Goal: Transaction & Acquisition: Purchase product/service

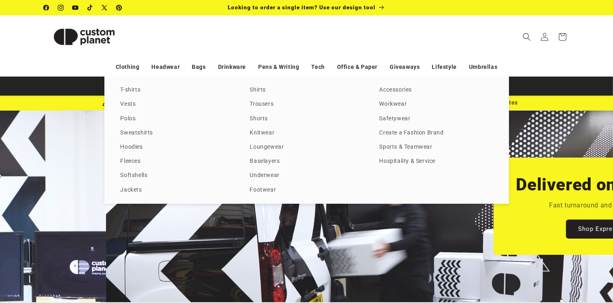
scroll to position [0, 613]
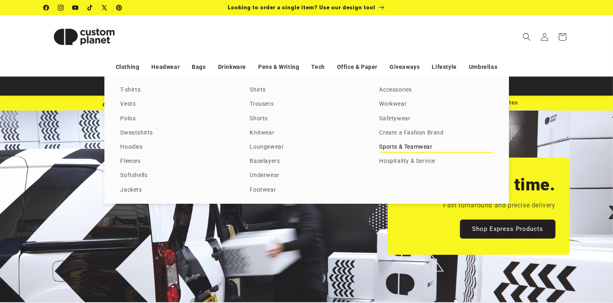
click at [391, 147] on link "Sports & Teamwear" at bounding box center [436, 147] width 113 height 11
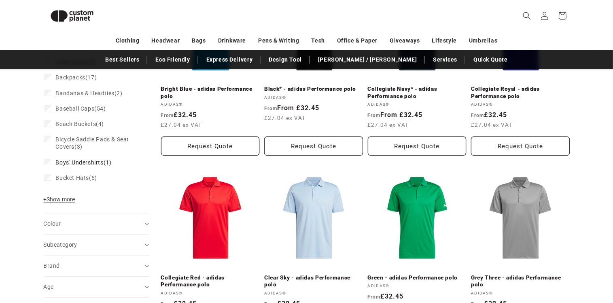
scroll to position [187, 0]
click at [63, 198] on span "+ Show more" at bounding box center [60, 198] width 32 height 6
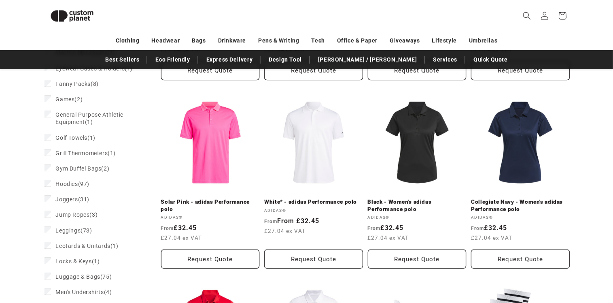
scroll to position [474, 0]
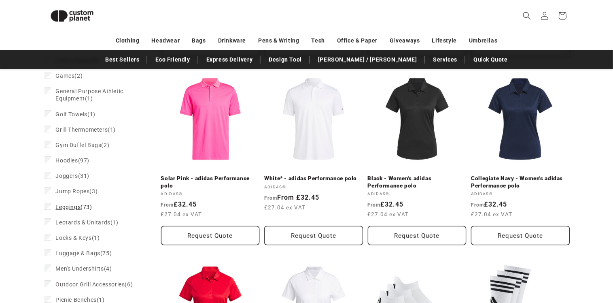
click at [76, 206] on span "Leggings" at bounding box center [68, 207] width 25 height 6
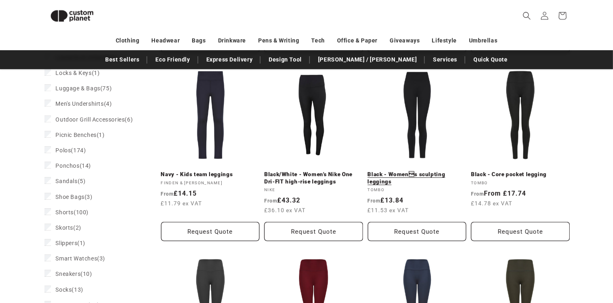
scroll to position [657, 0]
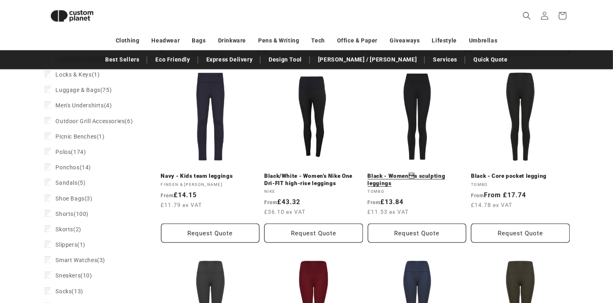
click at [405, 176] on link "Black - Womens sculpting leggings" at bounding box center [417, 179] width 99 height 14
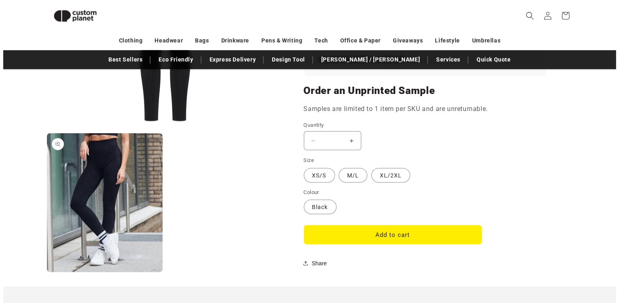
scroll to position [637, 0]
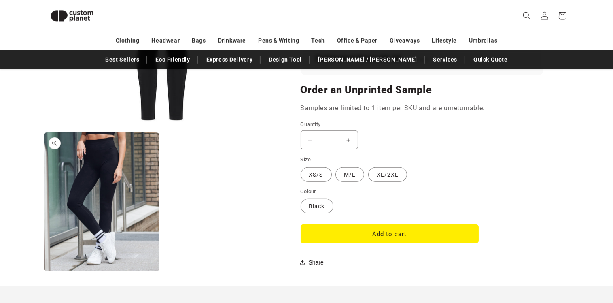
click at [44, 271] on button "Open media 2 in modal" at bounding box center [44, 271] width 0 height 0
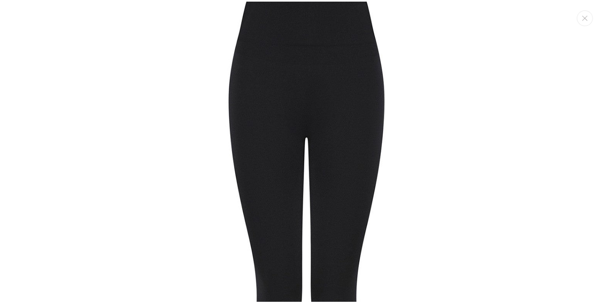
scroll to position [0, 0]
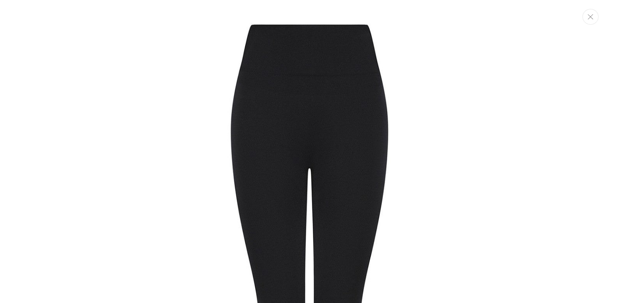
click at [593, 17] on icon "Close" at bounding box center [591, 16] width 6 height 5
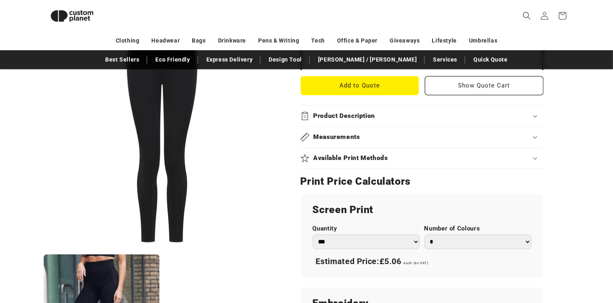
scroll to position [338, 0]
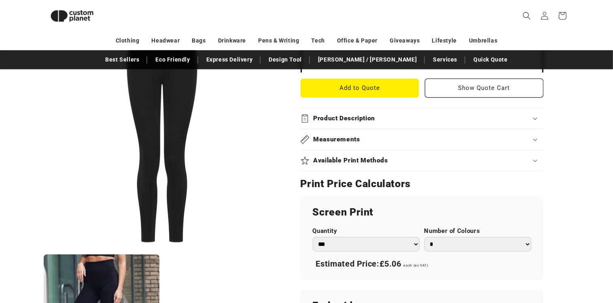
click at [535, 115] on div "Product Description" at bounding box center [422, 118] width 243 height 8
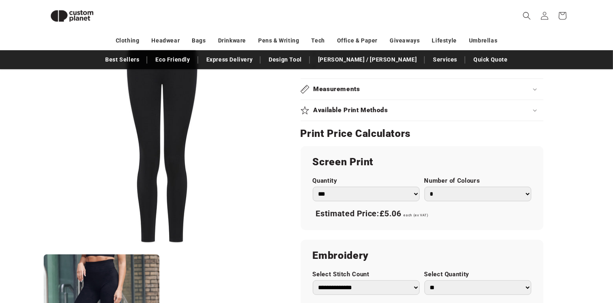
scroll to position [471, 0]
click at [535, 109] on icon at bounding box center [535, 110] width 4 height 2
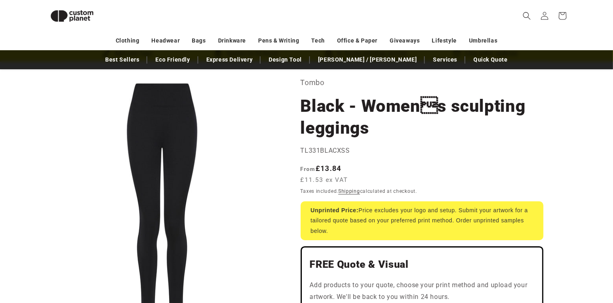
scroll to position [0, 0]
